Goal: Transaction & Acquisition: Purchase product/service

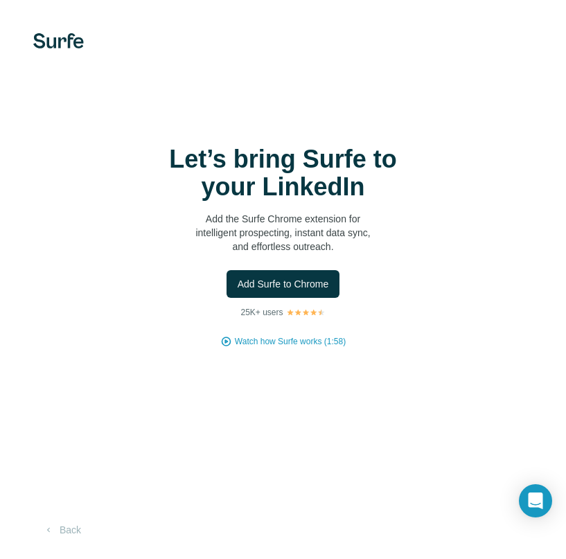
click at [312, 181] on h1 "Let’s bring Surfe to your LinkedIn" at bounding box center [283, 172] width 277 height 55
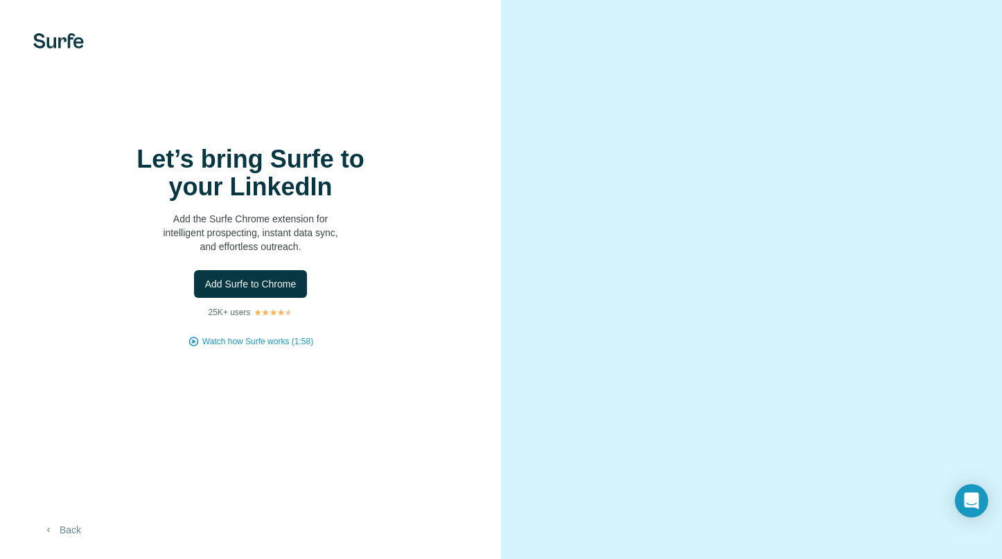
click at [65, 533] on button "Back" at bounding box center [61, 529] width 57 height 25
click at [565, 499] on icon "Open Intercom Messenger" at bounding box center [971, 501] width 16 height 18
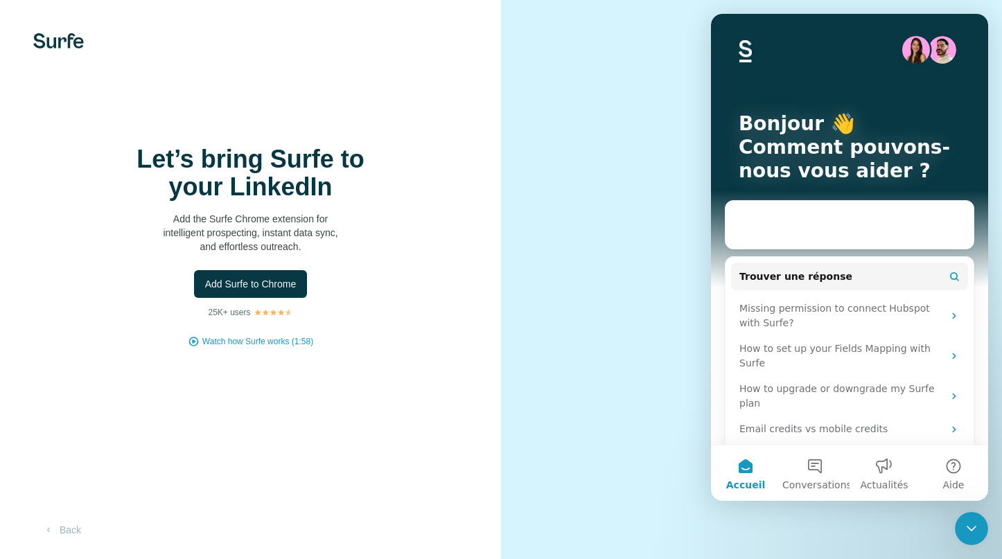
click at [262, 387] on div "Let’s bring Surfe to your LinkedIn Add the Surfe Chrome extension for intellige…" at bounding box center [250, 279] width 501 height 559
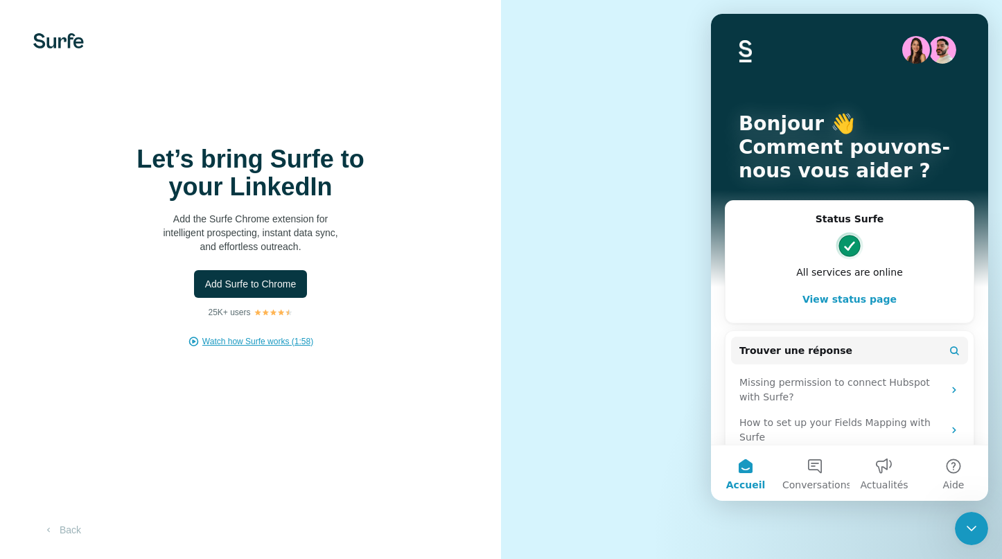
click at [260, 338] on span "Watch how Surfe works (1:58)" at bounding box center [257, 341] width 111 height 12
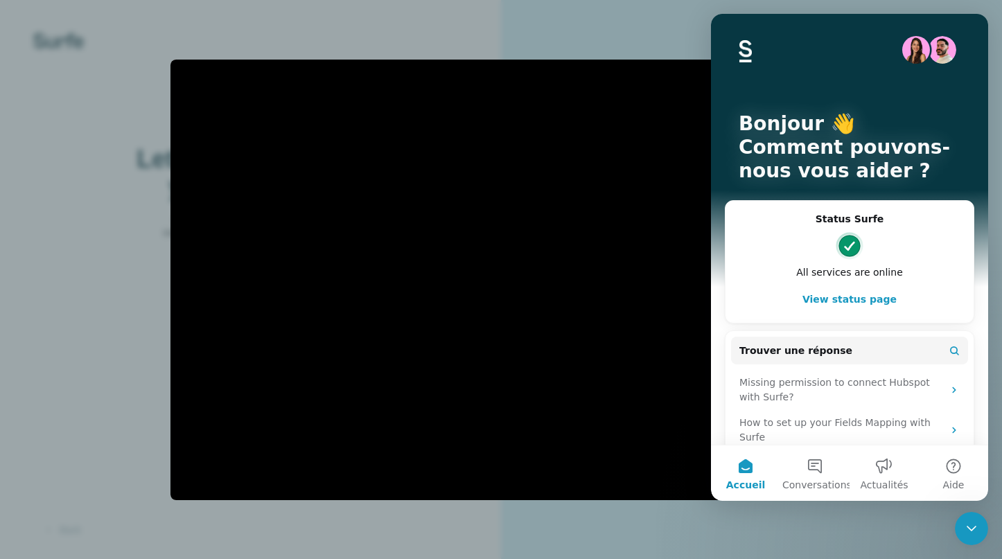
click at [565, 26] on div at bounding box center [501, 279] width 1002 height 559
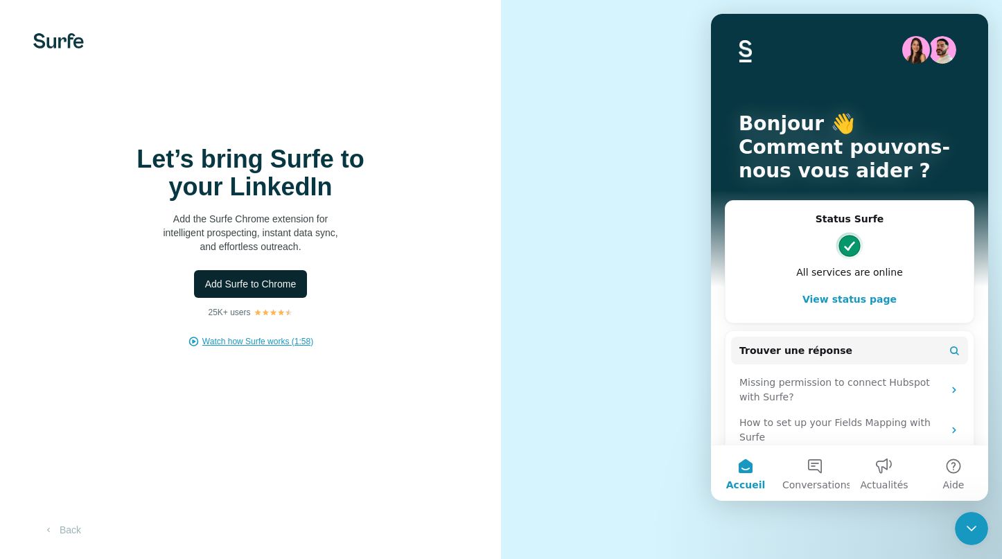
click at [229, 287] on span "Add Surfe to Chrome" at bounding box center [250, 284] width 91 height 14
click at [272, 325] on div "Let’s bring Surfe to your LinkedIn Add the Surfe Chrome extension for intellige…" at bounding box center [250, 246] width 445 height 202
click at [249, 278] on span "Add Surfe to Chrome" at bounding box center [250, 284] width 91 height 14
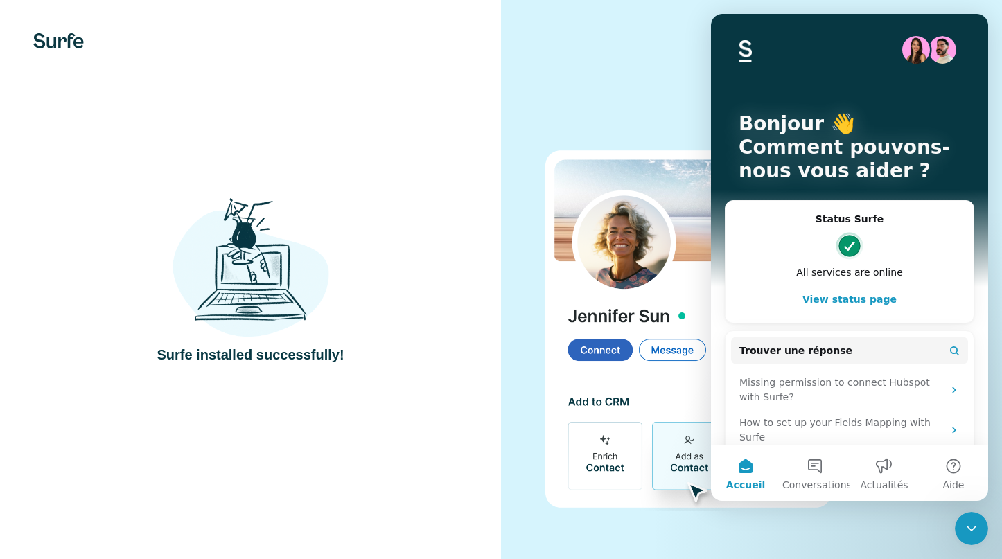
click at [405, 202] on div "Surfe installed successfully!" at bounding box center [250, 280] width 445 height 170
click at [265, 314] on img at bounding box center [250, 267] width 157 height 145
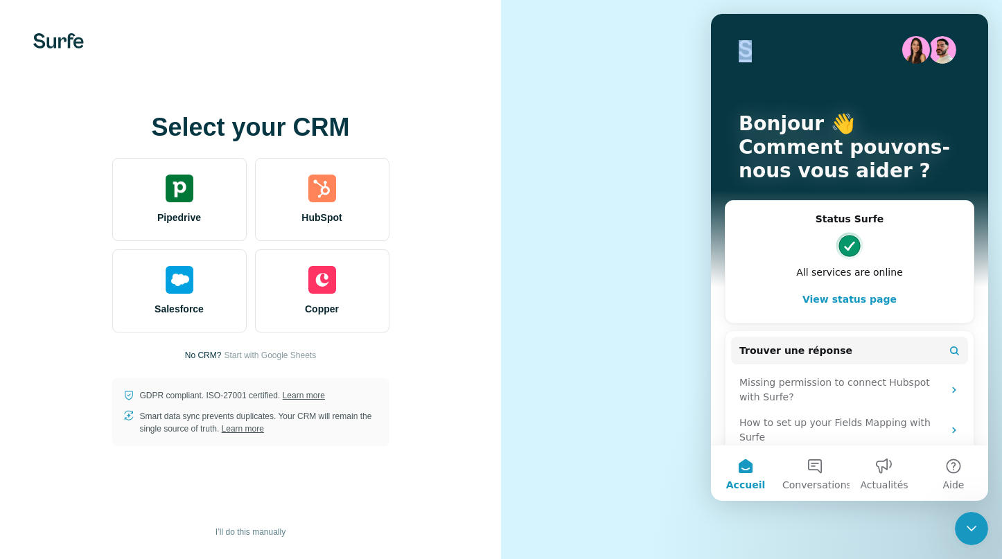
drag, startPoint x: 848, startPoint y: 38, endPoint x: 815, endPoint y: 51, distance: 35.1
click at [565, 48] on div "Intercom Messenger" at bounding box center [849, 50] width 222 height 28
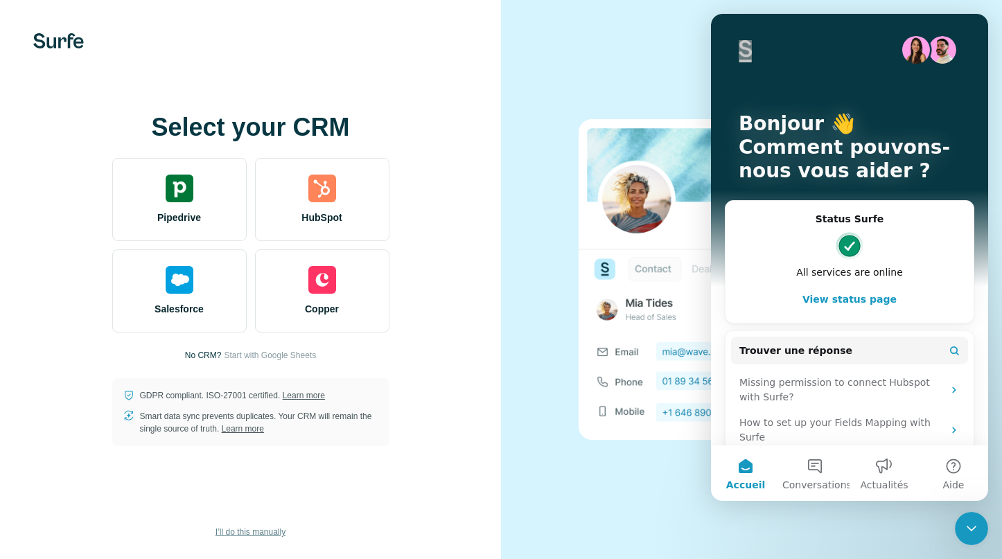
click at [256, 529] on span "I’ll do this manually" at bounding box center [250, 532] width 70 height 12
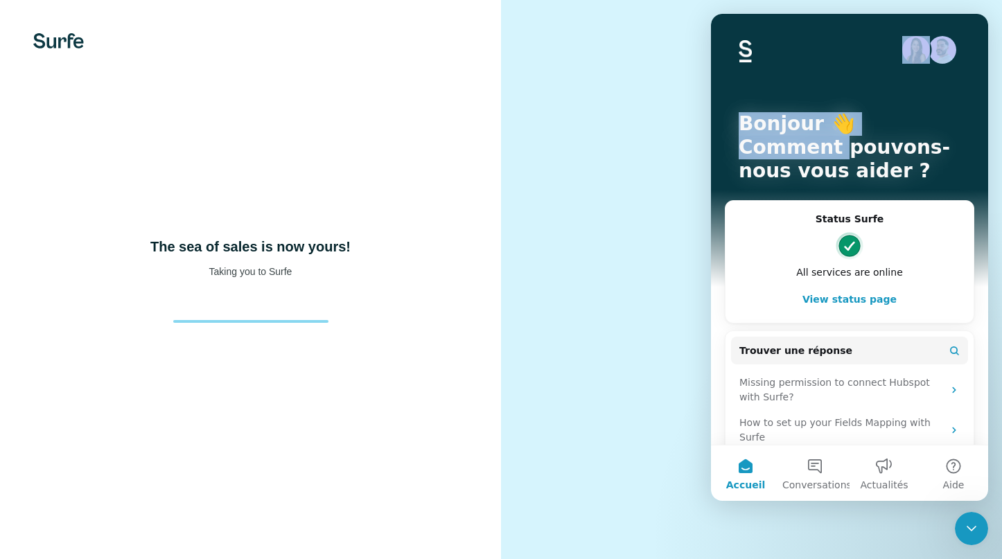
drag, startPoint x: 846, startPoint y: 29, endPoint x: 833, endPoint y: 138, distance: 109.5
click at [565, 138] on div "Bonjour 👋 Comment pouvons-nous vous aider ?" at bounding box center [849, 150] width 249 height 273
click at [565, 163] on p "Comment pouvons-nous vous aider ?" at bounding box center [849, 159] width 222 height 47
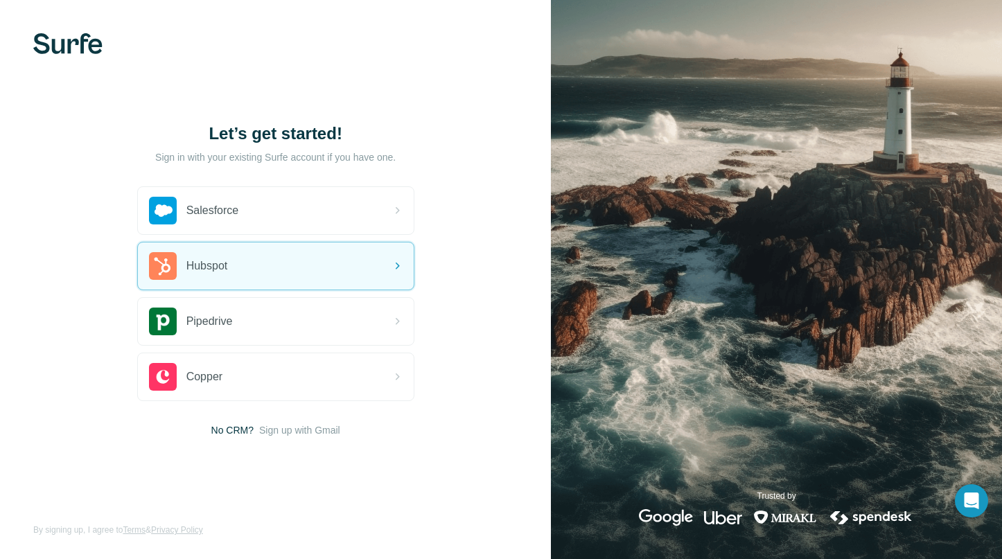
click at [378, 75] on div "Let’s get started! Sign in with your existing Surfe account if you have one. Sa…" at bounding box center [275, 279] width 551 height 559
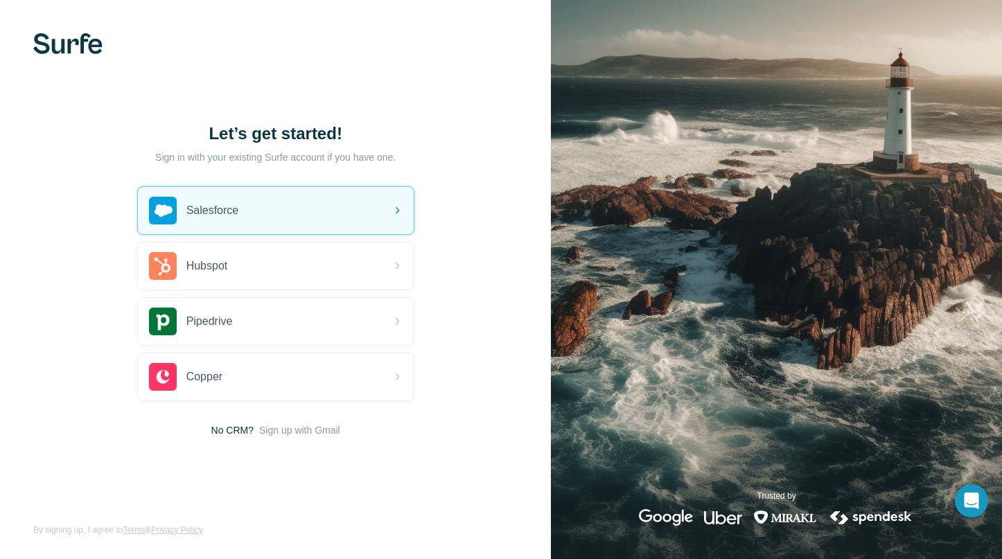
click at [274, 109] on div "Let’s get started! Sign in with your existing Surfe account if you have one. Sa…" at bounding box center [275, 279] width 551 height 559
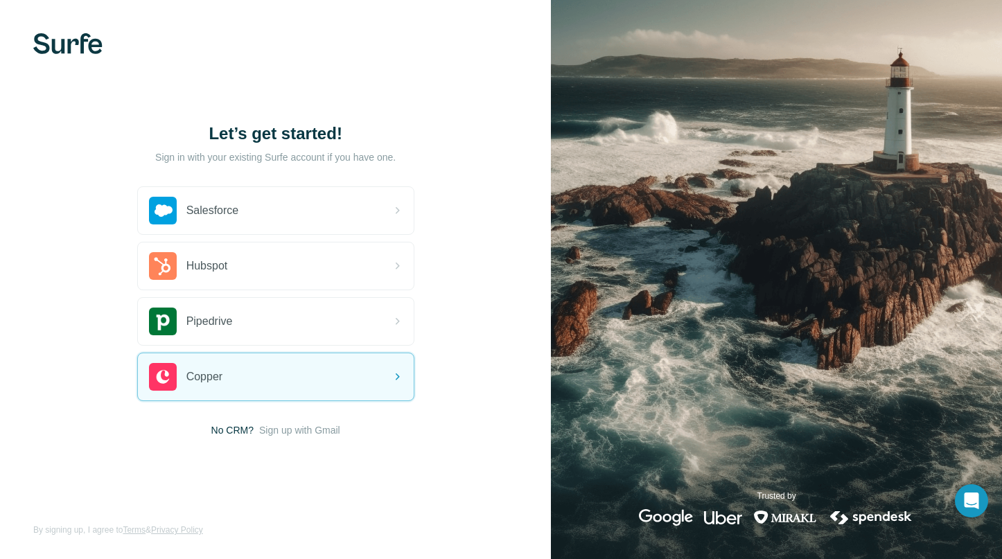
drag, startPoint x: 232, startPoint y: 427, endPoint x: 274, endPoint y: 422, distance: 41.9
click at [233, 427] on span "No CRM?" at bounding box center [232, 430] width 42 height 14
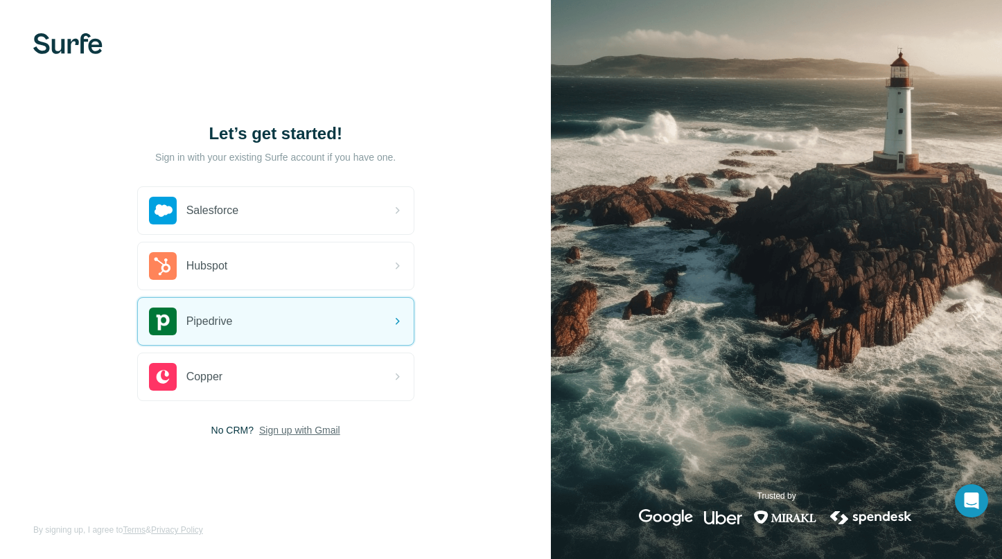
click at [320, 429] on span "Sign up with Gmail" at bounding box center [299, 430] width 81 height 14
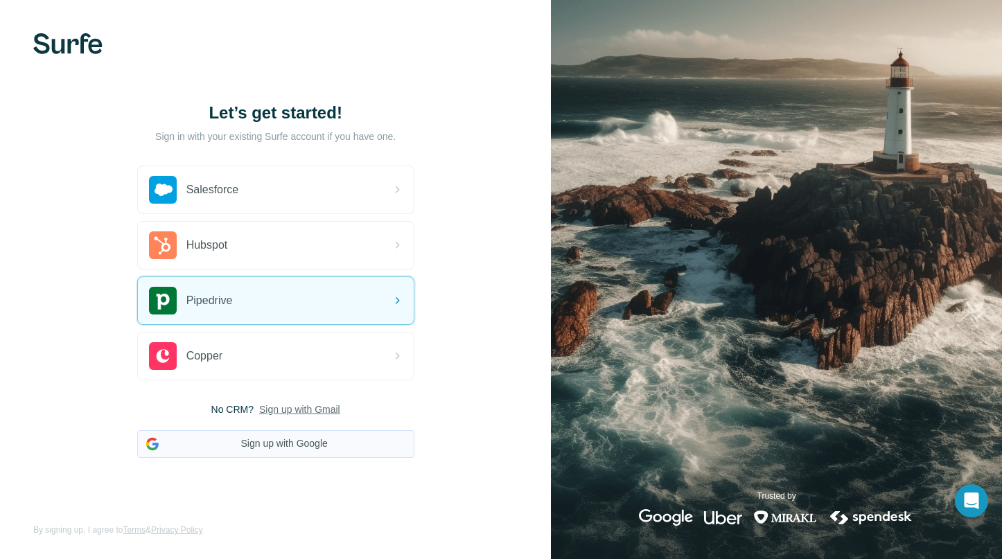
click at [307, 448] on button "Sign up with Google" at bounding box center [275, 444] width 277 height 28
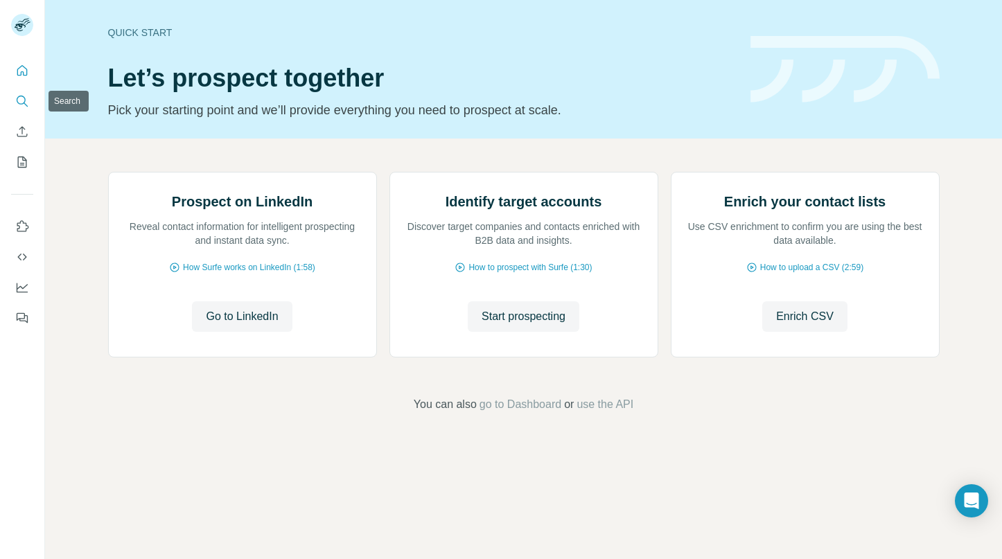
click at [20, 98] on icon "Search" at bounding box center [22, 101] width 14 height 14
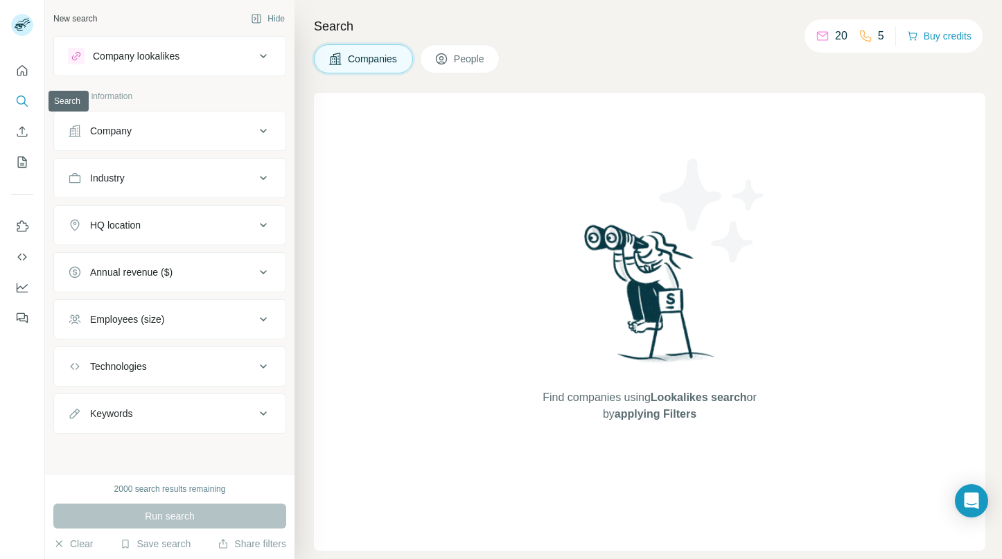
click at [20, 98] on icon "Search" at bounding box center [22, 101] width 14 height 14
click at [23, 258] on icon "Use Surfe API" at bounding box center [22, 257] width 14 height 14
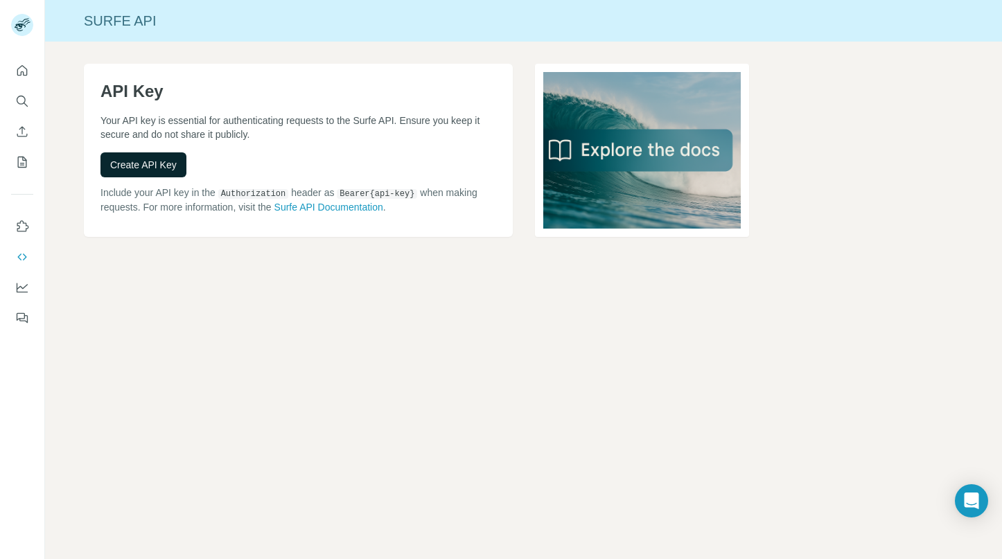
click at [172, 159] on span "Create API Key" at bounding box center [143, 165] width 67 height 14
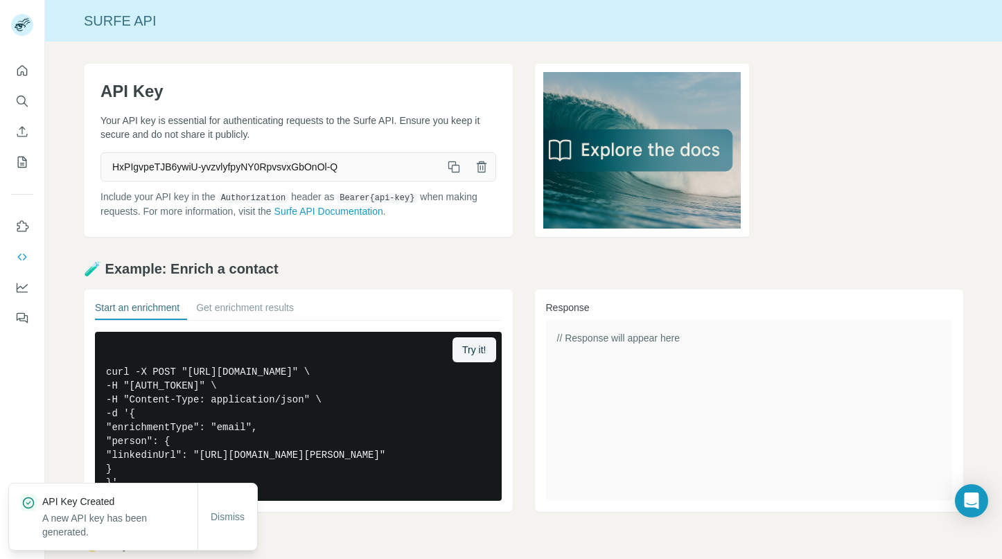
click at [447, 163] on icon "button" at bounding box center [454, 167] width 14 height 14
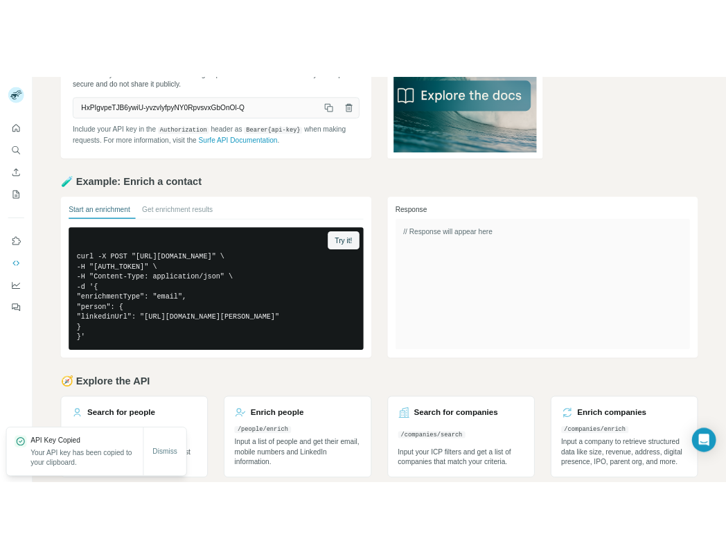
scroll to position [132, 0]
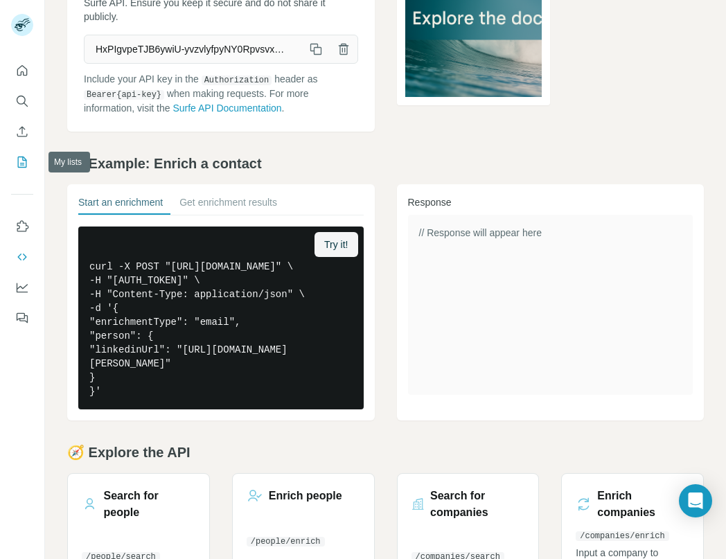
click at [22, 153] on button "My lists" at bounding box center [22, 162] width 22 height 25
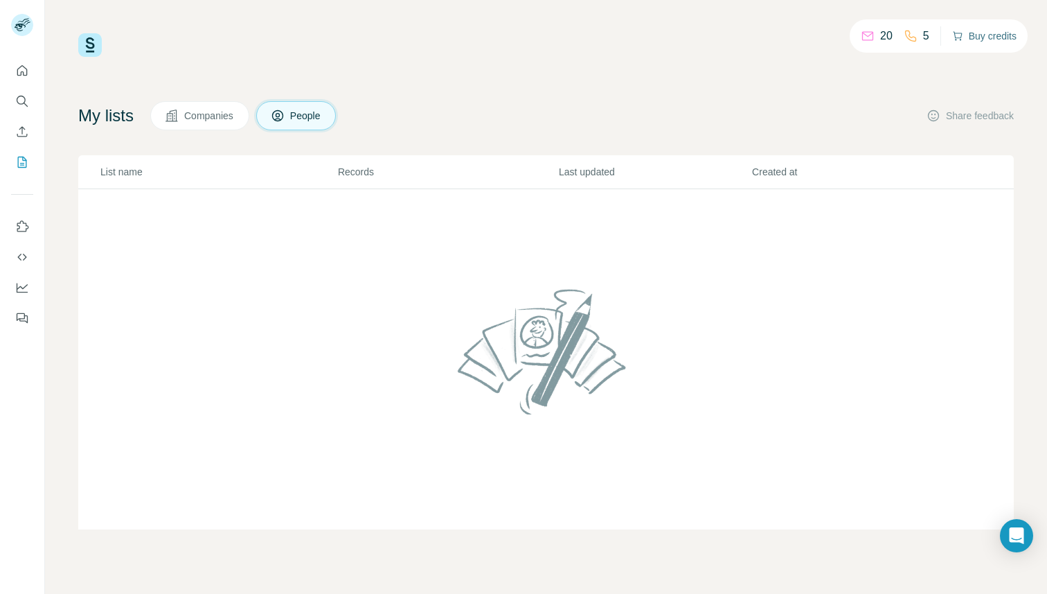
click at [962, 35] on button "Buy credits" at bounding box center [984, 35] width 64 height 19
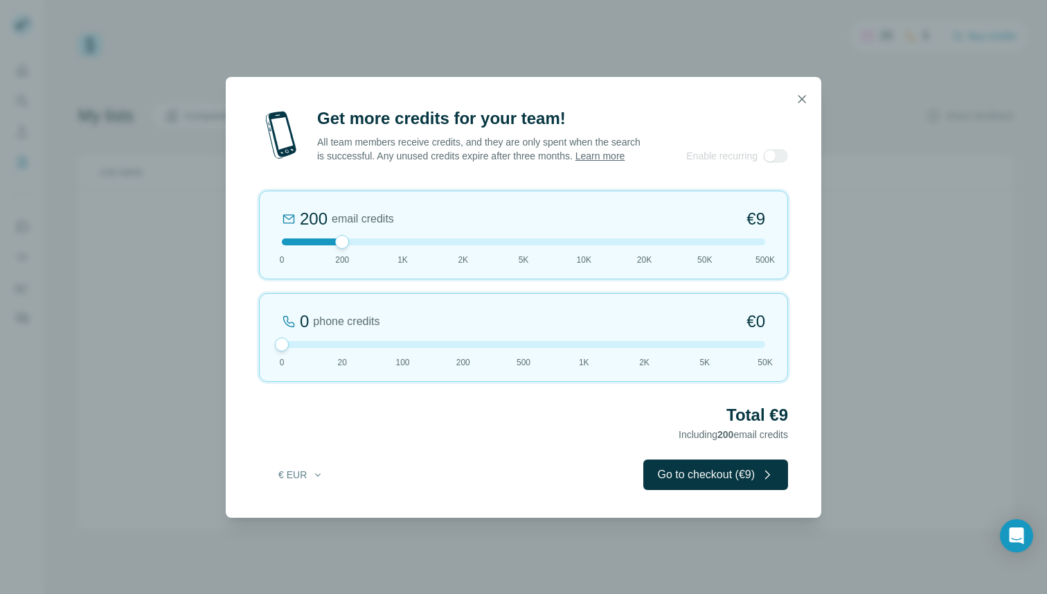
drag, startPoint x: 339, startPoint y: 349, endPoint x: 218, endPoint y: 341, distance: 122.2
click at [218, 341] on div "Get more credits for your team! All team members receive credits, and they are …" at bounding box center [523, 297] width 1047 height 594
drag, startPoint x: 340, startPoint y: 249, endPoint x: 409, endPoint y: 244, distance: 69.4
click at [409, 244] on div "1K email credits €42 0 200 1K 2K 5K 10K 20K 50K 500K" at bounding box center [523, 234] width 529 height 89
